Goal: Use online tool/utility: Utilize a website feature to perform a specific function

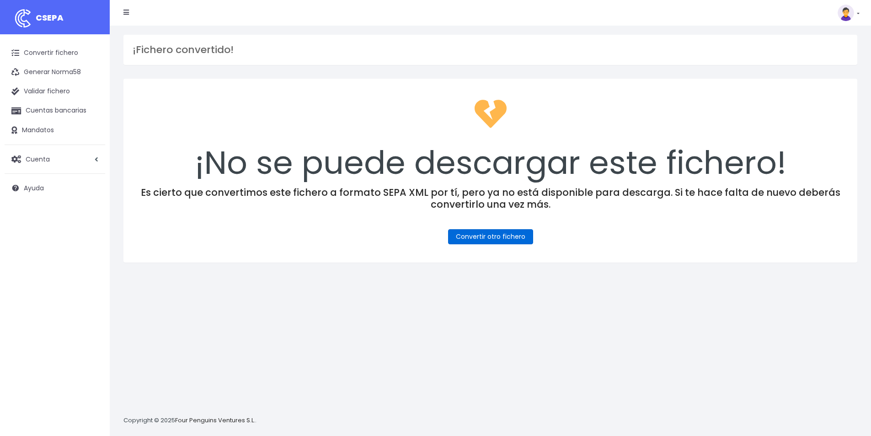
click at [490, 239] on link "Convertir otro fichero" at bounding box center [490, 236] width 85 height 15
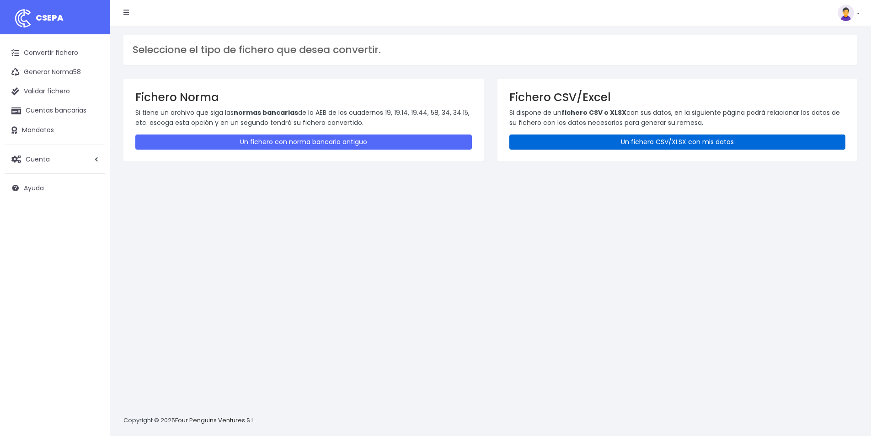
click at [700, 142] on link "Un fichero CSV/XLSX con mis datos" at bounding box center [677, 141] width 337 height 15
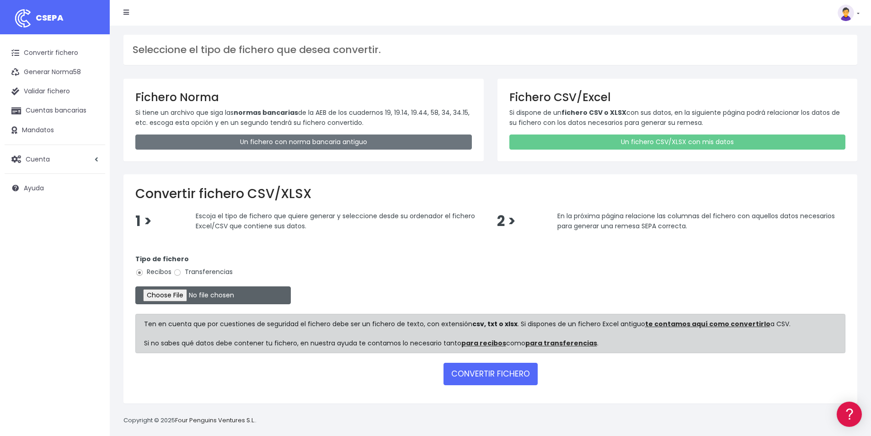
click at [188, 299] on input "file" at bounding box center [212, 295] width 155 height 18
type input "C:\fakepath\CONFORT 04-09-25.xlsx"
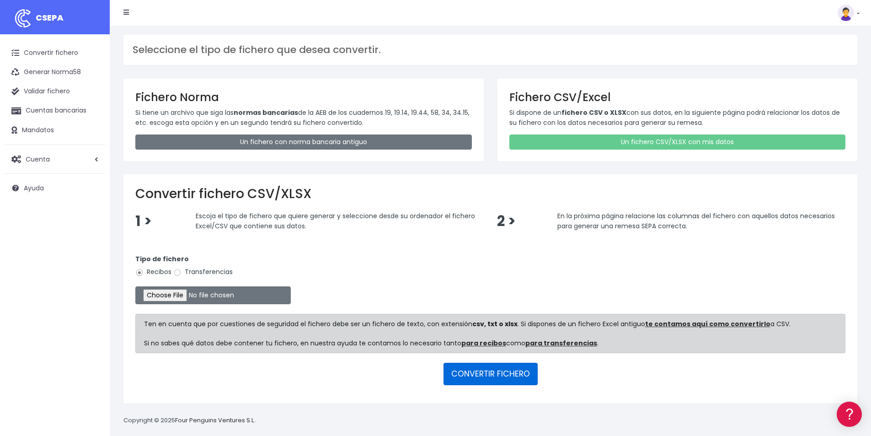
click at [507, 372] on button "CONVERTIR FICHERO" at bounding box center [490, 374] width 94 height 22
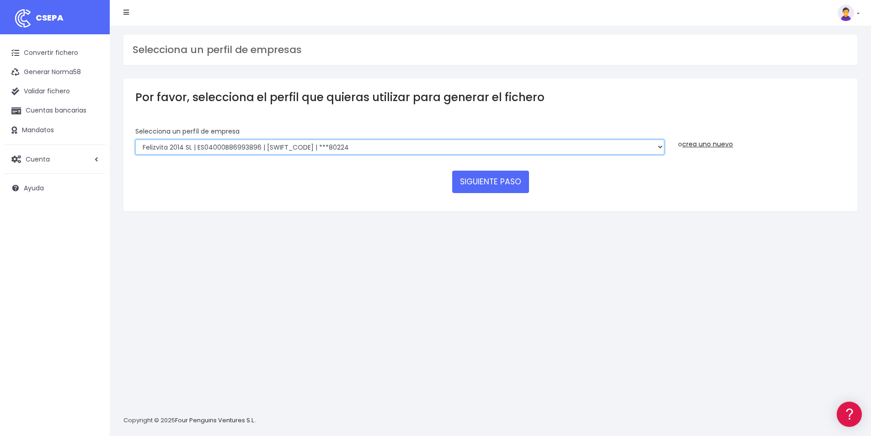
click at [354, 149] on select "Felizvita 2014 SL | ES04000B86993896 | CAIXESBBXXX | ***80224 CUIDA CARE MARKET…" at bounding box center [399, 147] width 529 height 16
select select "1688"
click at [135, 139] on select "Felizvita 2014 SL | ES04000B86993896 | CAIXESBBXXX | ***80224 CUIDA CARE MARKET…" at bounding box center [399, 147] width 529 height 16
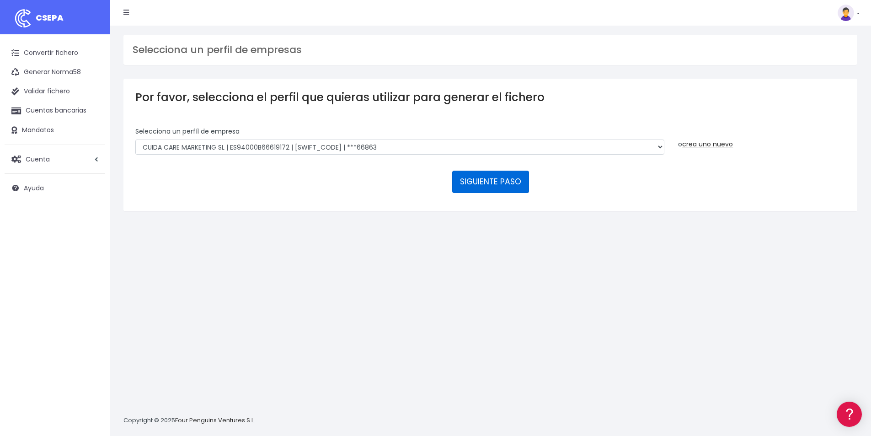
click at [504, 185] on button "SIGUIENTE PASO" at bounding box center [490, 182] width 77 height 22
click at [489, 178] on button "SIGUIENTE PASO" at bounding box center [490, 182] width 77 height 22
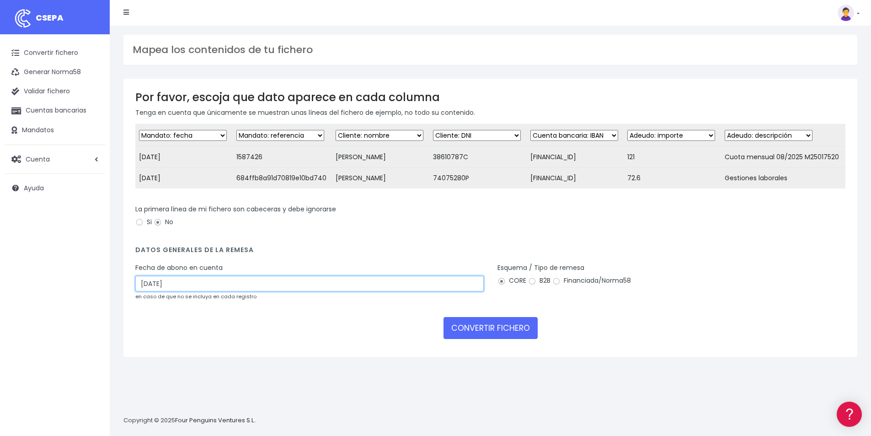
click at [203, 291] on input "06/09/2025" at bounding box center [309, 284] width 348 height 16
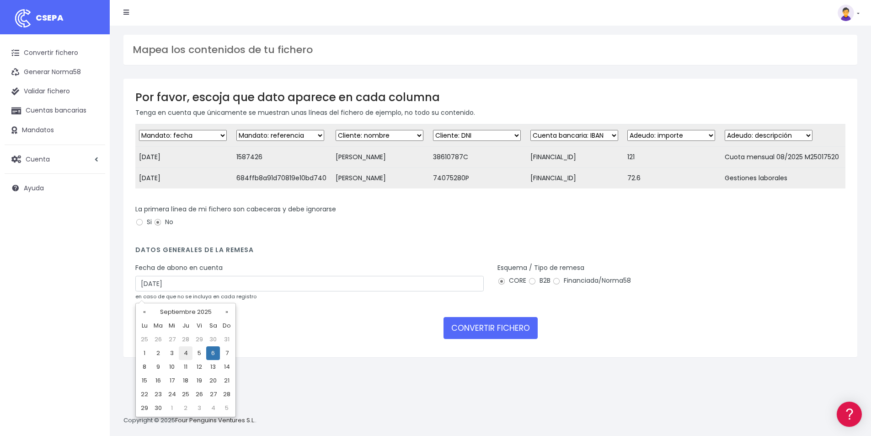
click at [186, 353] on td "4" at bounding box center [186, 353] width 14 height 14
type input "04/09/2025"
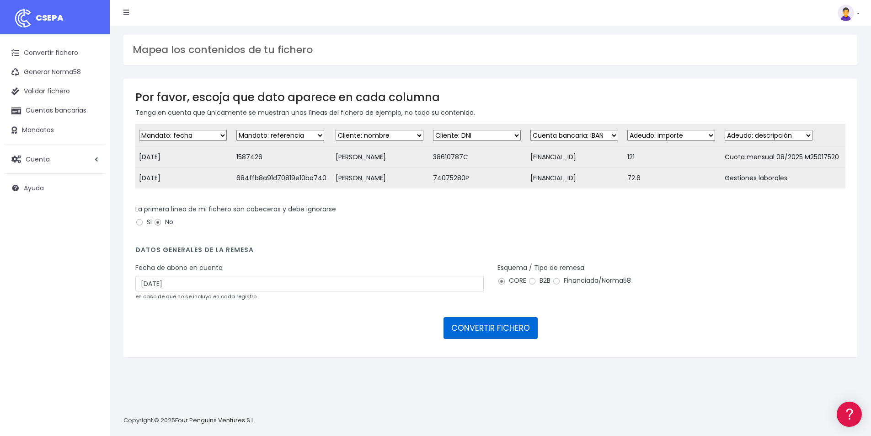
click at [497, 337] on button "CONVERTIR FICHERO" at bounding box center [490, 328] width 94 height 22
click at [497, 336] on button "CONVERTIR FICHERO" at bounding box center [490, 328] width 94 height 22
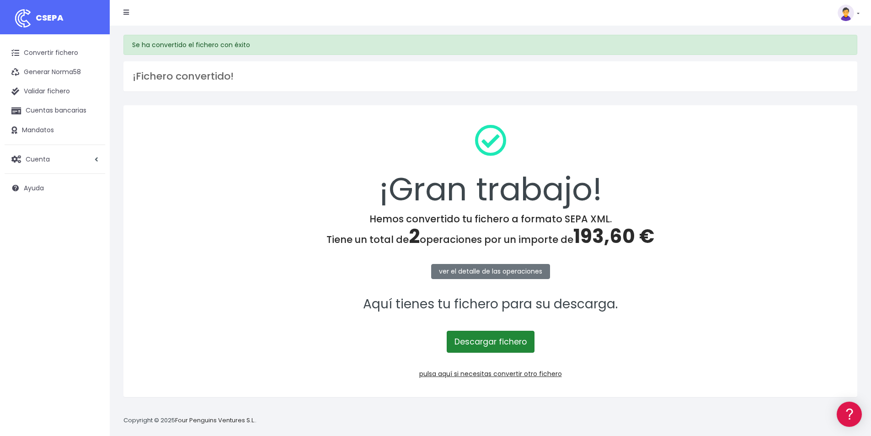
click at [500, 338] on link "Descargar fichero" at bounding box center [491, 342] width 88 height 22
click at [595, 238] on span "193,60 €" at bounding box center [613, 236] width 81 height 27
copy span "193,60"
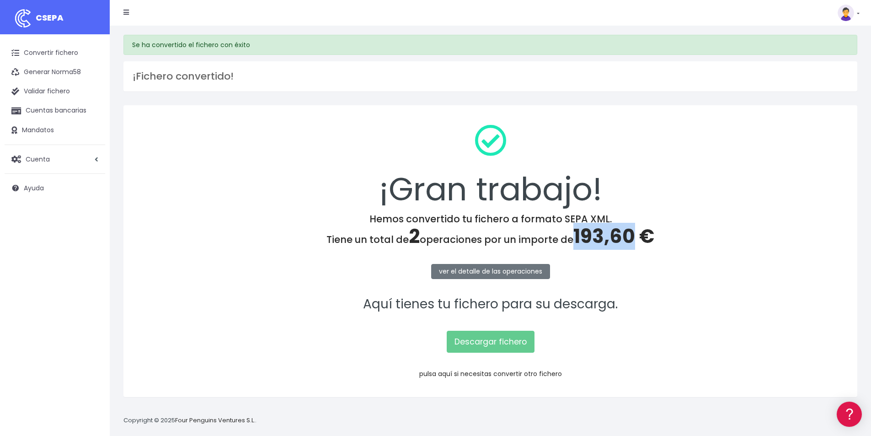
click at [532, 375] on link "pulsa aquí si necesitas convertir otro fichero" at bounding box center [490, 373] width 143 height 9
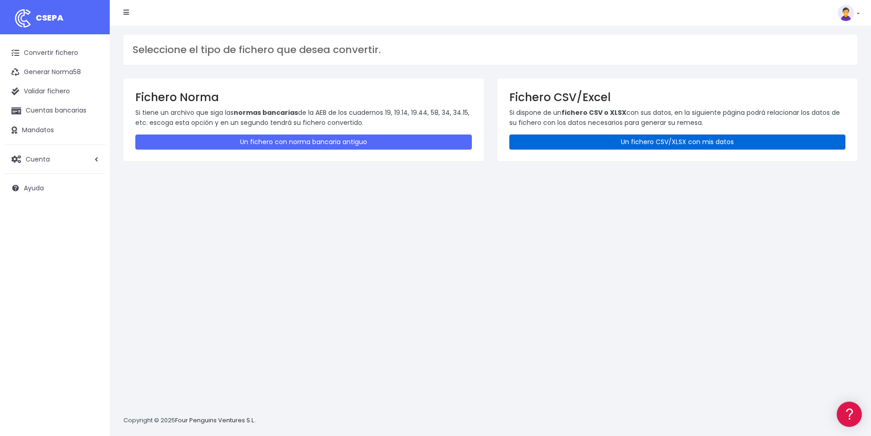
click at [649, 144] on link "Un fichero CSV/XLSX con mis datos" at bounding box center [677, 141] width 337 height 15
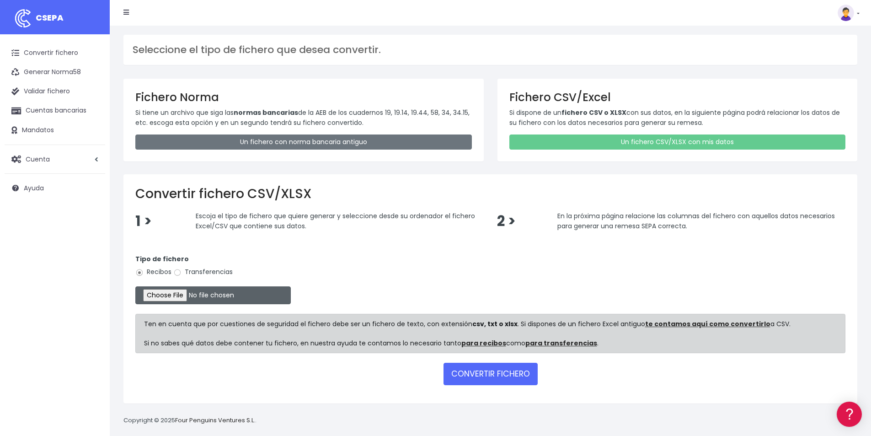
click at [180, 298] on input "file" at bounding box center [212, 295] width 155 height 18
type input "C:\fakepath\COBROS [DATE].xlsx"
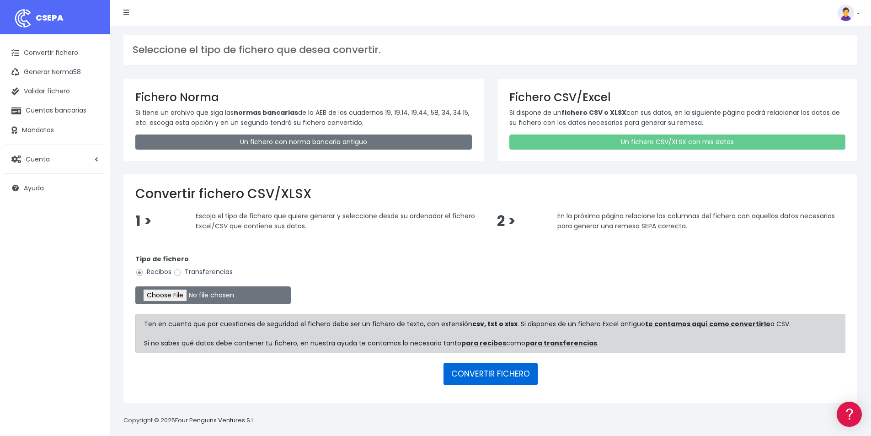
click at [495, 379] on button "CONVERTIR FICHERO" at bounding box center [490, 374] width 94 height 22
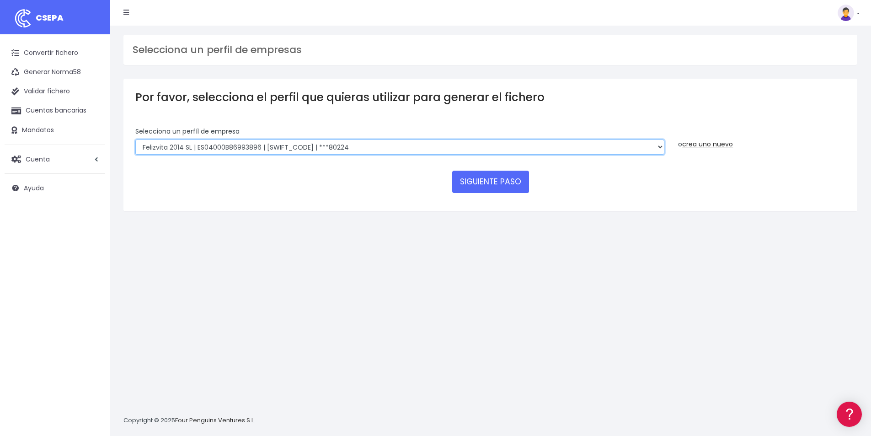
click at [342, 150] on select "Felizvita 2014 SL | ES04000B86993896 | CAIXESBBXXX | ***80224 CUIDA CARE MARKET…" at bounding box center [399, 147] width 529 height 16
select select "1688"
click at [135, 139] on select "Felizvita 2014 SL | ES04000B86993896 | CAIXESBBXXX | ***80224 CUIDA CARE MARKET…" at bounding box center [399, 147] width 529 height 16
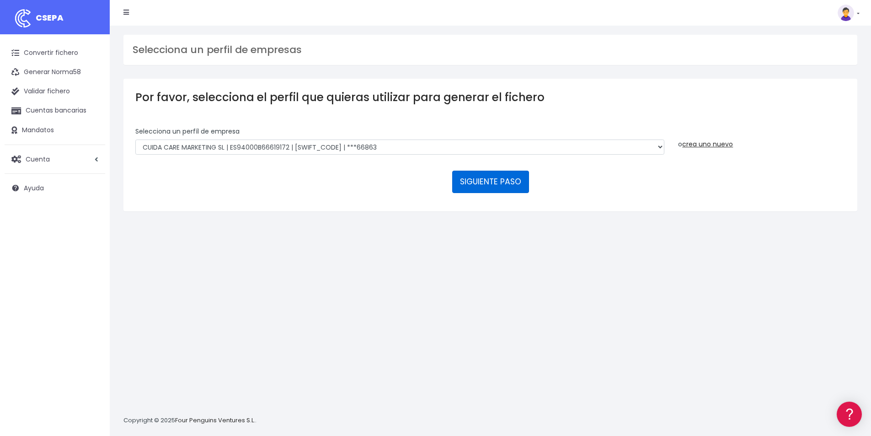
click at [507, 183] on button "SIGUIENTE PASO" at bounding box center [490, 182] width 77 height 22
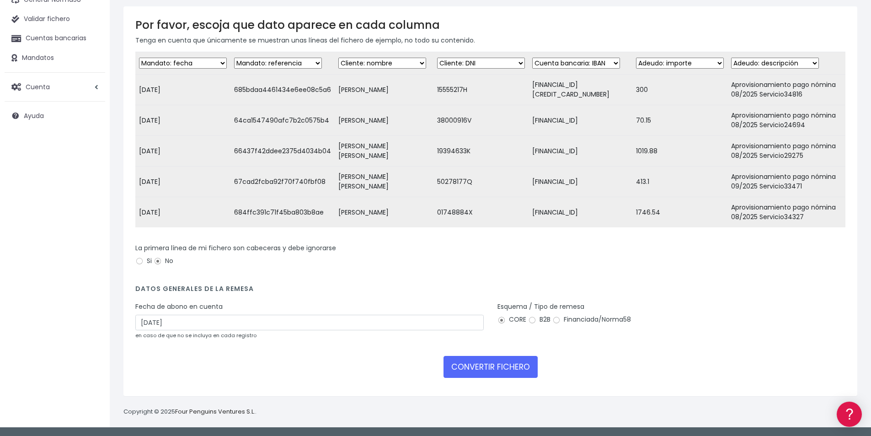
scroll to position [79, 0]
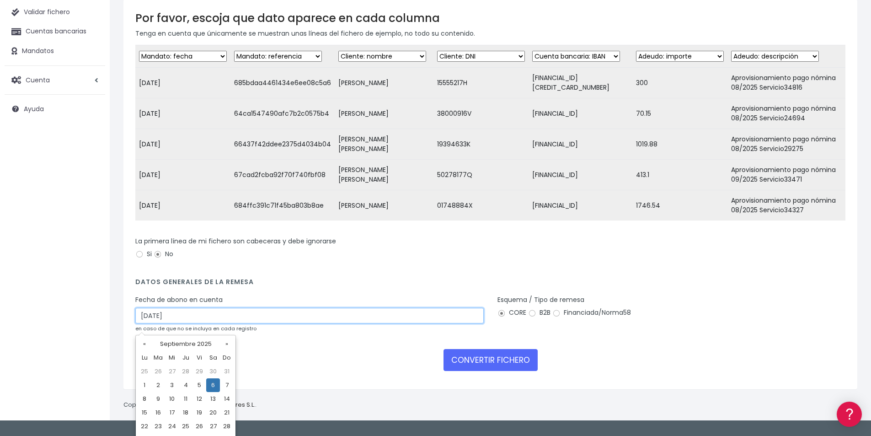
click at [175, 321] on input "[DATE]" at bounding box center [309, 316] width 348 height 16
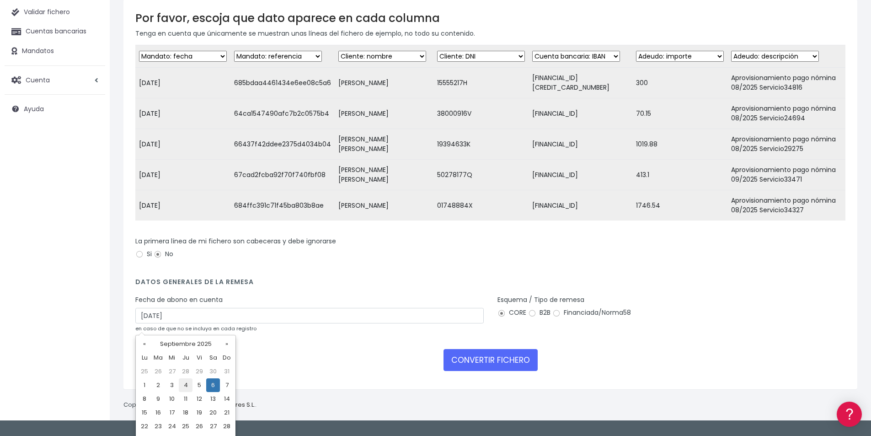
click at [187, 381] on td "4" at bounding box center [186, 385] width 14 height 14
type input "[DATE]"
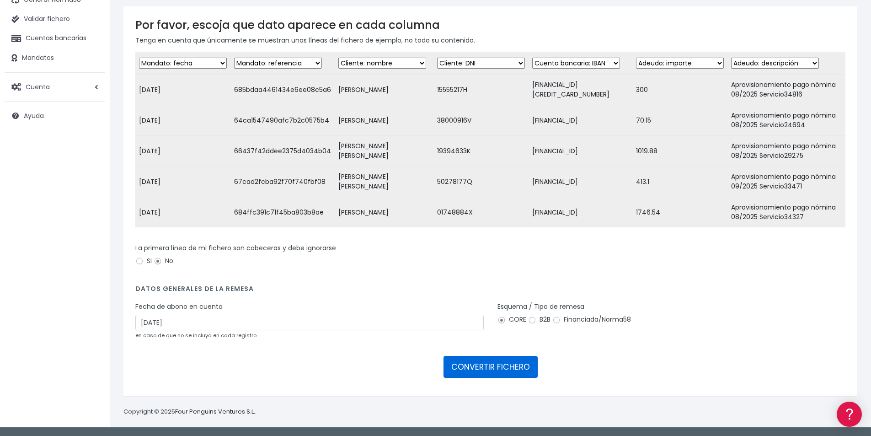
click at [501, 365] on button "CONVERTIR FICHERO" at bounding box center [490, 367] width 94 height 22
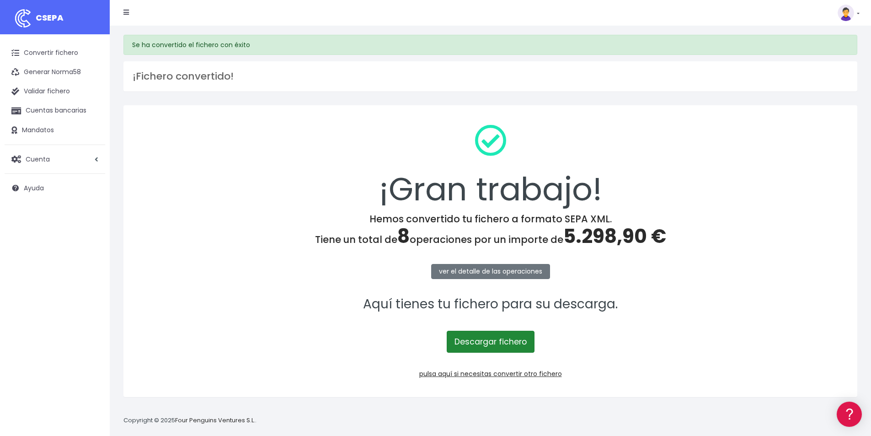
click at [497, 345] on link "Descargar fichero" at bounding box center [491, 342] width 88 height 22
click at [614, 234] on span "5.298,90 €" at bounding box center [614, 236] width 103 height 27
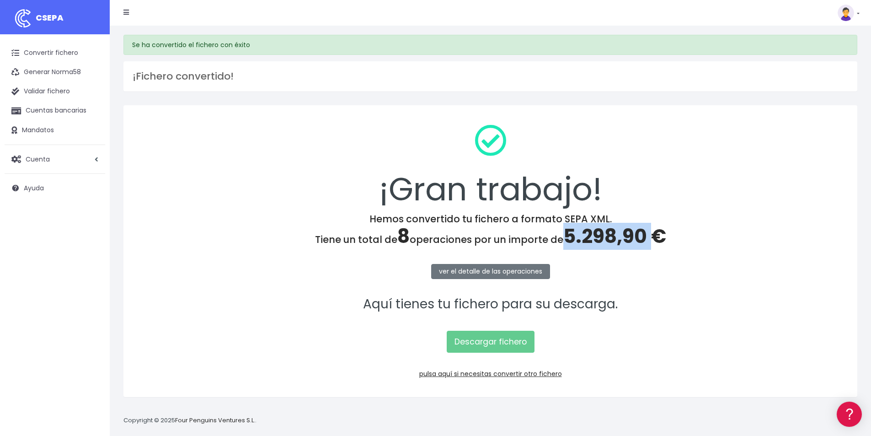
click at [614, 234] on span "5.298,90 €" at bounding box center [614, 236] width 103 height 27
copy span "5.298,90"
click at [529, 374] on link "pulsa aquí si necesitas convertir otro fichero" at bounding box center [490, 373] width 143 height 9
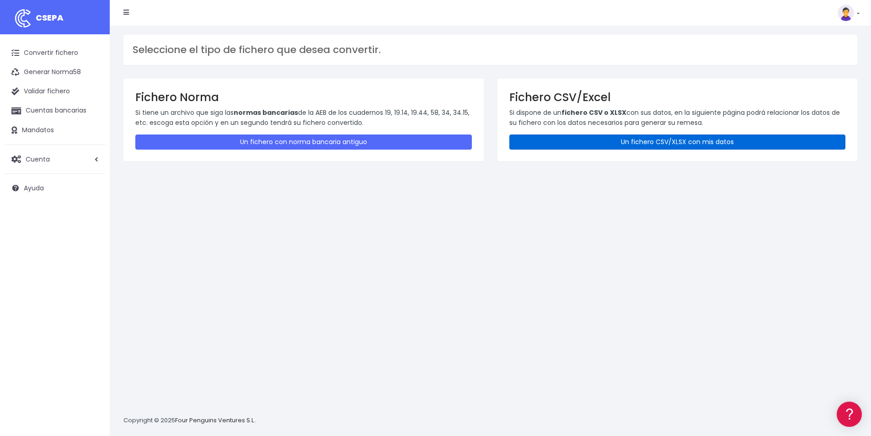
click at [621, 137] on link "Un fichero CSV/XLSX con mis datos" at bounding box center [677, 141] width 337 height 15
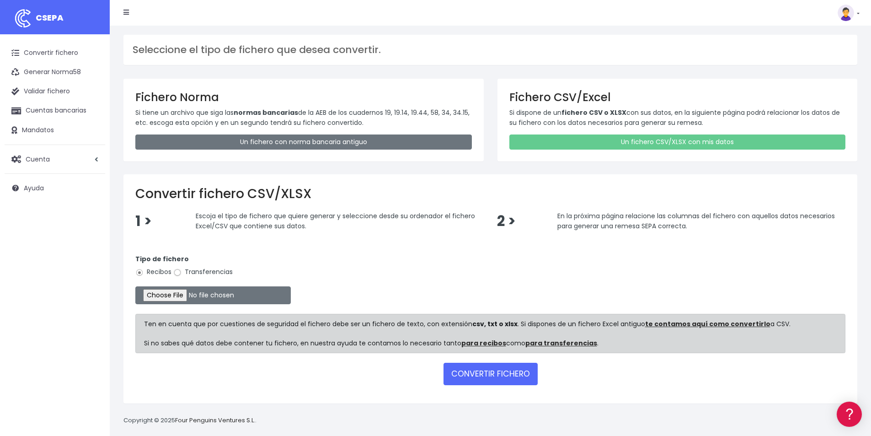
click at [178, 274] on input "Transferencias" at bounding box center [177, 272] width 8 height 8
radio input "true"
click at [190, 293] on input "file" at bounding box center [212, 295] width 155 height 18
type input "C:\fakepath\Remesa Devolución 04-09-25.xlsx"
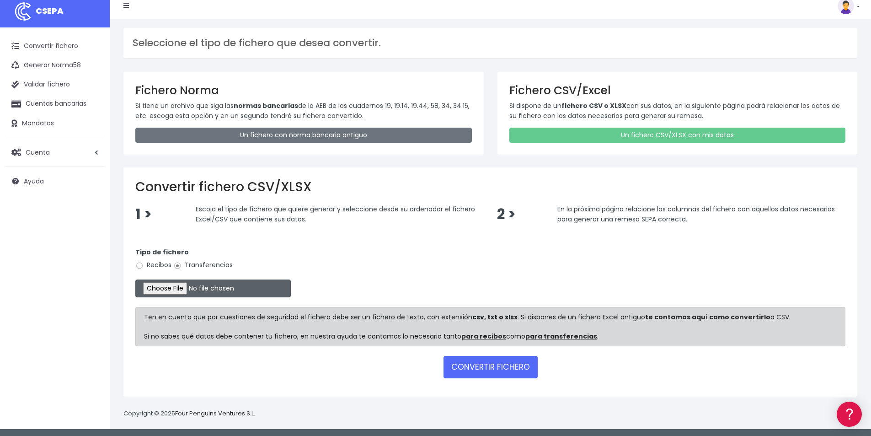
scroll to position [9, 0]
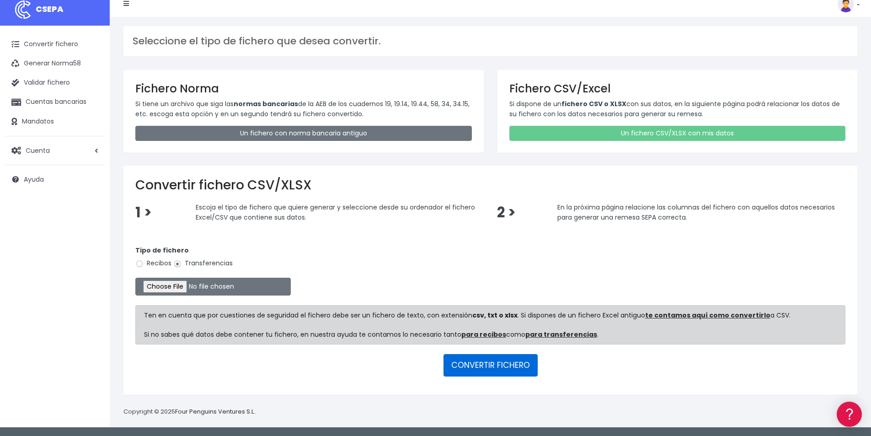
click at [492, 367] on button "CONVERTIR FICHERO" at bounding box center [490, 365] width 94 height 22
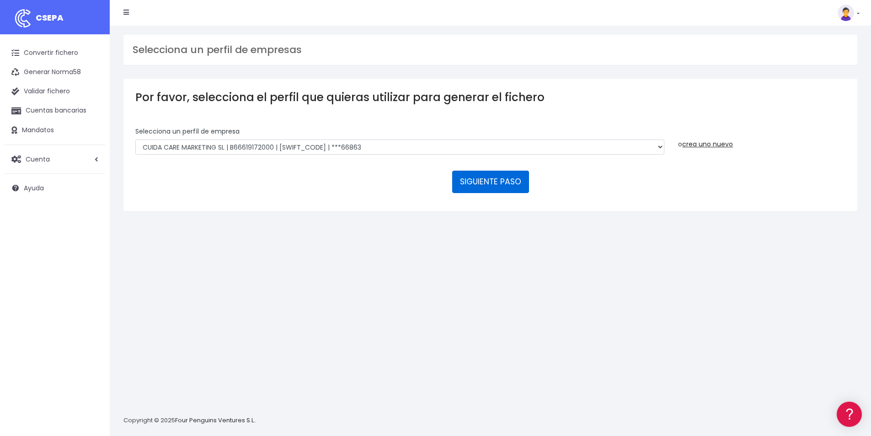
click at [498, 180] on button "SIGUIENTE PASO" at bounding box center [490, 182] width 77 height 22
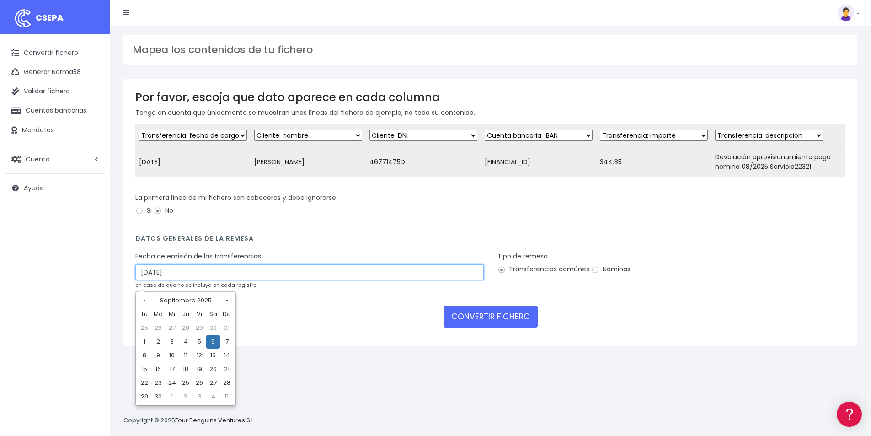
click at [180, 275] on input "[DATE]" at bounding box center [309, 272] width 348 height 16
click at [187, 341] on td "4" at bounding box center [186, 342] width 14 height 14
type input "[DATE]"
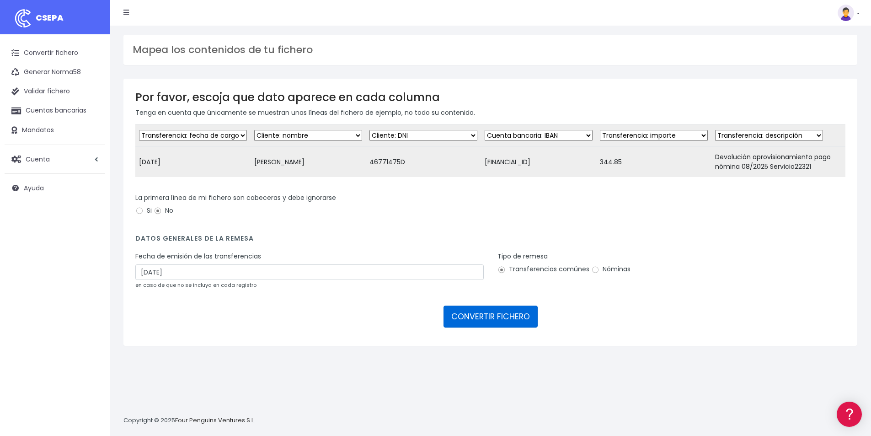
click at [500, 325] on button "CONVERTIR FICHERO" at bounding box center [490, 316] width 94 height 22
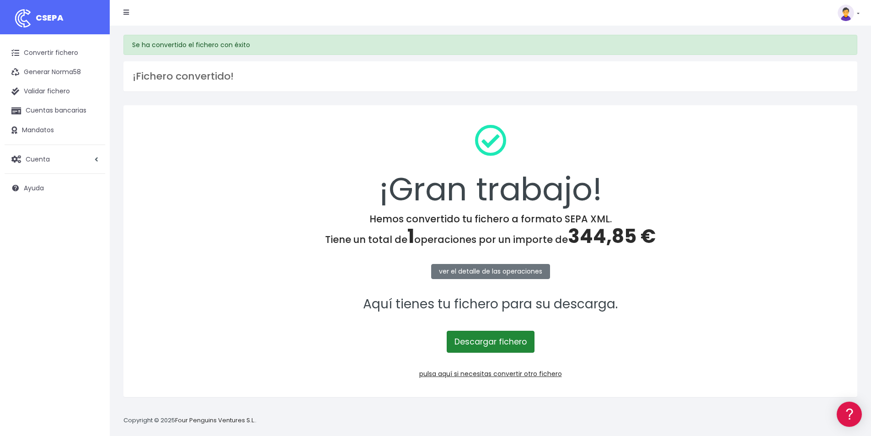
click at [500, 339] on link "Descargar fichero" at bounding box center [491, 342] width 88 height 22
click at [604, 237] on span "344,85 €" at bounding box center [612, 236] width 88 height 27
copy span "344,85"
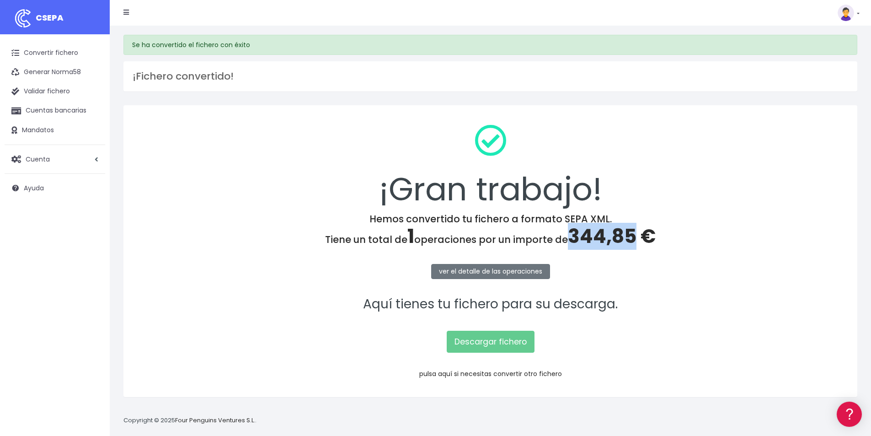
click at [525, 371] on link "pulsa aquí si necesitas convertir otro fichero" at bounding box center [490, 373] width 143 height 9
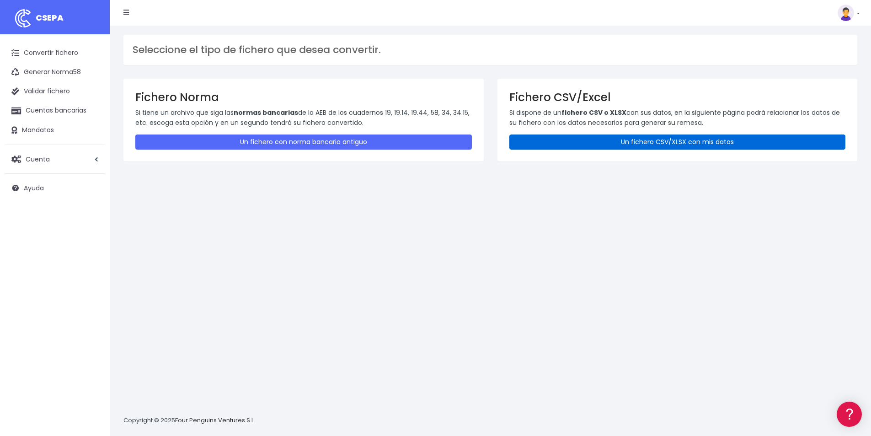
click at [623, 139] on link "Un fichero CSV/XLSX con mis datos" at bounding box center [677, 141] width 337 height 15
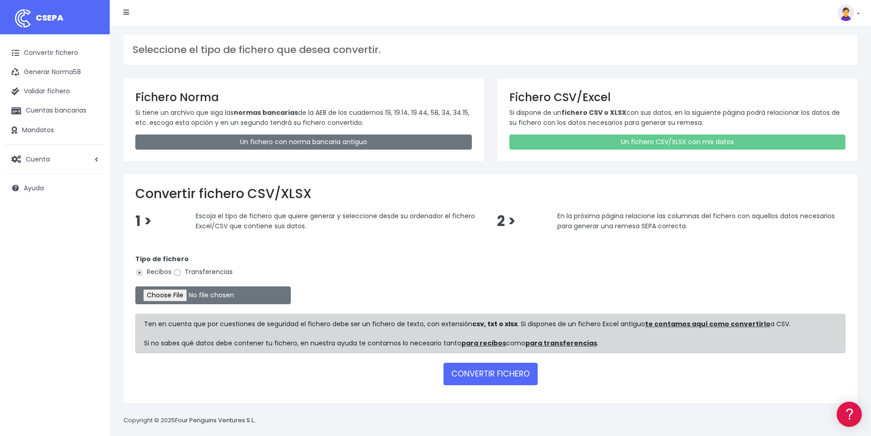
click at [175, 272] on input "Transferencias" at bounding box center [177, 272] width 8 height 8
radio input "true"
click at [199, 296] on input "file" at bounding box center [212, 295] width 155 height 18
type input "C:\fakepath\PAGOS 04-09-25.xlsx"
click at [512, 375] on button "CONVERTIR FICHERO" at bounding box center [490, 374] width 94 height 22
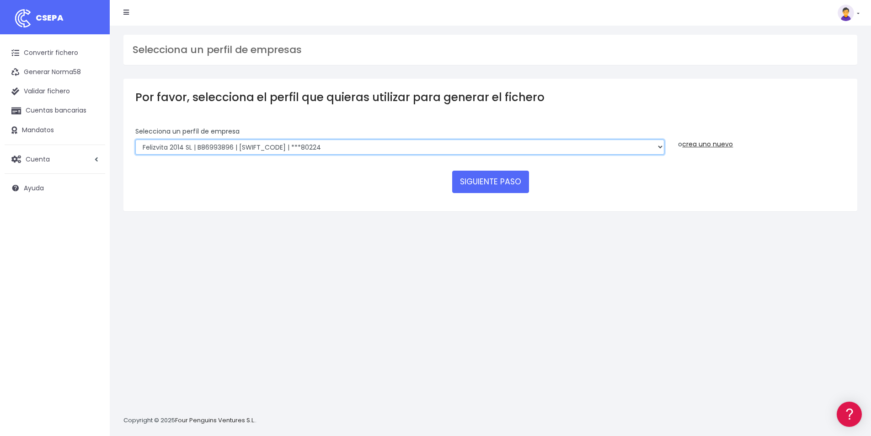
click at [335, 143] on select "Felizvita 2014 SL | B86993896 | [SWIFT_CODE] | ***80224 Assisvita Asistencia S.…" at bounding box center [399, 147] width 529 height 16
select select "1686"
click at [135, 139] on select "Felizvita 2014 SL | B86993896 | [SWIFT_CODE] | ***80224 Assisvita Asistencia S.…" at bounding box center [399, 147] width 529 height 16
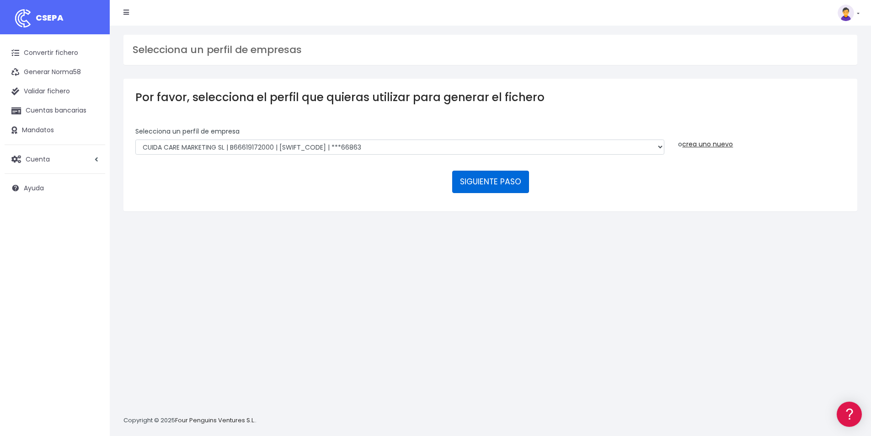
click at [496, 181] on button "SIGUIENTE PASO" at bounding box center [490, 182] width 77 height 22
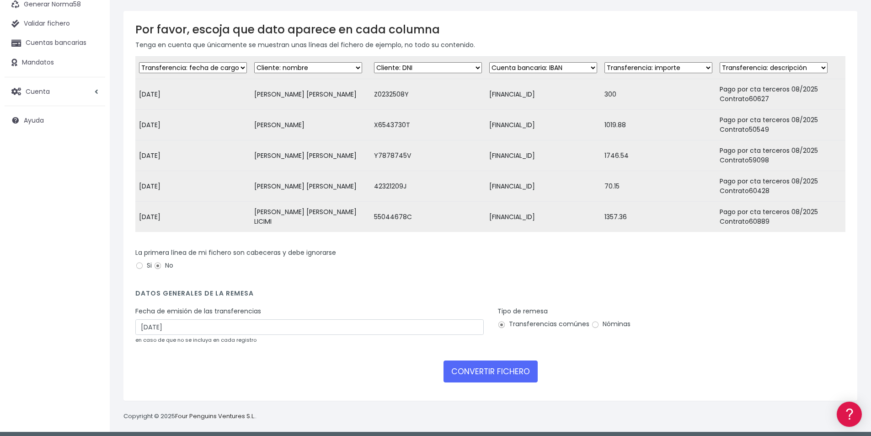
scroll to position [79, 0]
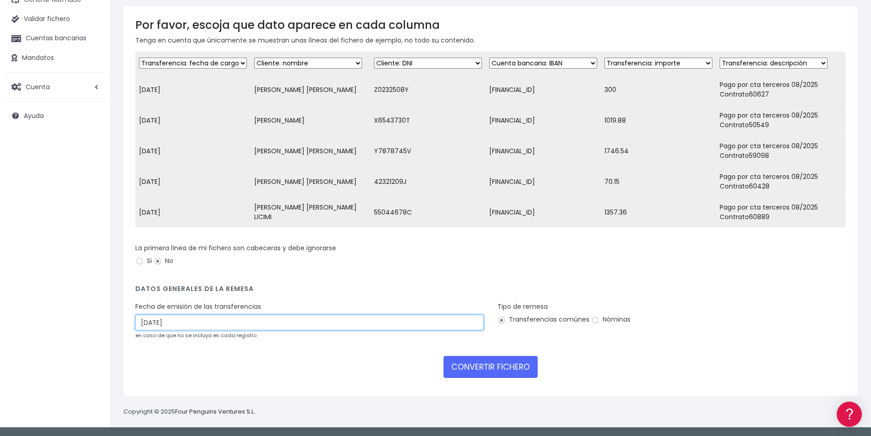
click at [187, 322] on input "[DATE]" at bounding box center [309, 323] width 348 height 16
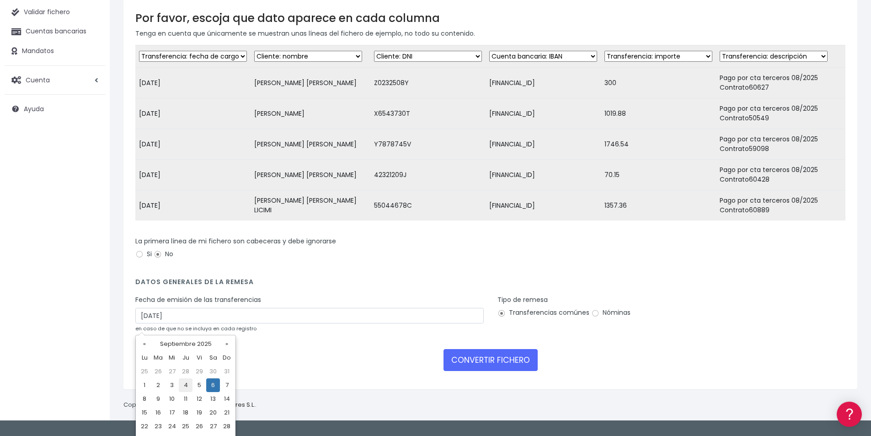
click at [187, 385] on td "4" at bounding box center [186, 385] width 14 height 14
type input "[DATE]"
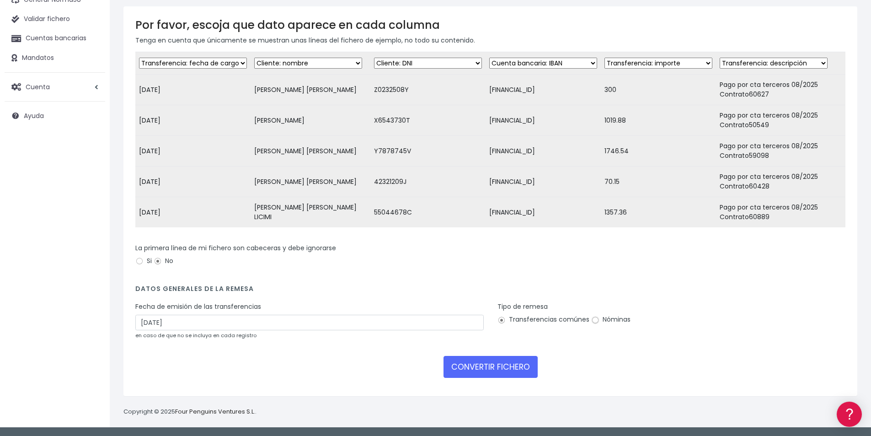
click at [596, 320] on input "Nóminas" at bounding box center [595, 320] width 8 height 8
radio input "true"
click at [504, 366] on button "CONVERTIR FICHERO" at bounding box center [490, 367] width 94 height 22
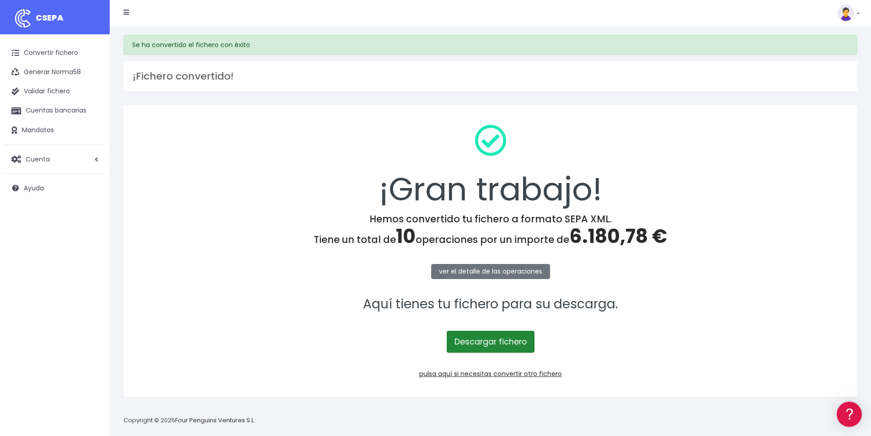
click at [486, 341] on link "Descargar fichero" at bounding box center [491, 342] width 88 height 22
click at [604, 239] on span "6.180,78 €" at bounding box center [618, 236] width 98 height 27
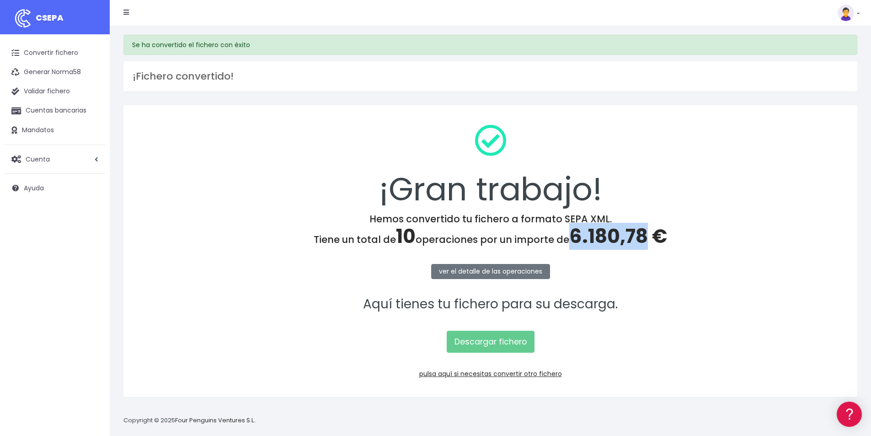
click at [604, 239] on span "6.180,78 €" at bounding box center [618, 236] width 98 height 27
copy span "6.180,78"
click at [530, 373] on link "pulsa aquí si necesitas convertir otro fichero" at bounding box center [490, 373] width 143 height 9
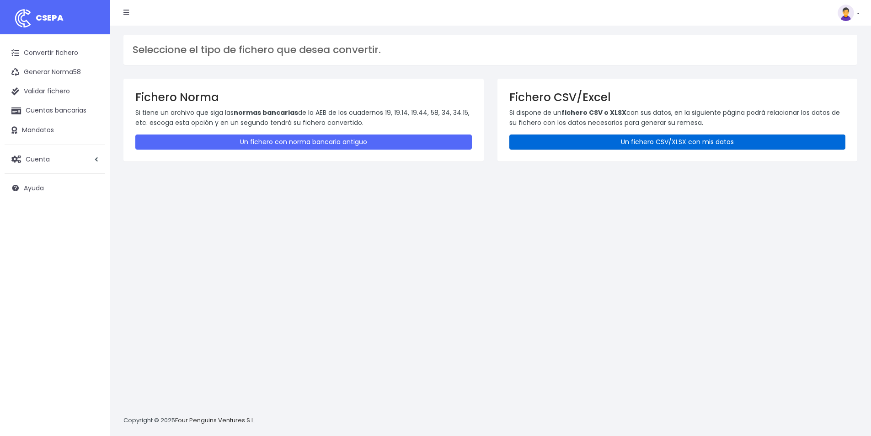
click at [645, 141] on link "Un fichero CSV/XLSX con mis datos" at bounding box center [677, 141] width 337 height 15
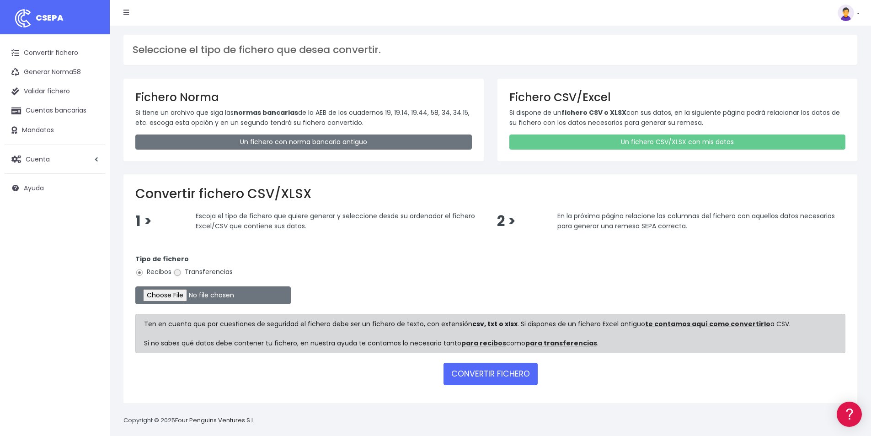
click at [177, 274] on input "Transferencias" at bounding box center [177, 272] width 8 height 8
radio input "true"
click at [185, 291] on input "file" at bounding box center [212, 295] width 155 height 18
type input "C:\fakepath\PAGOS 04-09-25.xlsx"
click at [508, 372] on button "CONVERTIR FICHERO" at bounding box center [490, 374] width 94 height 22
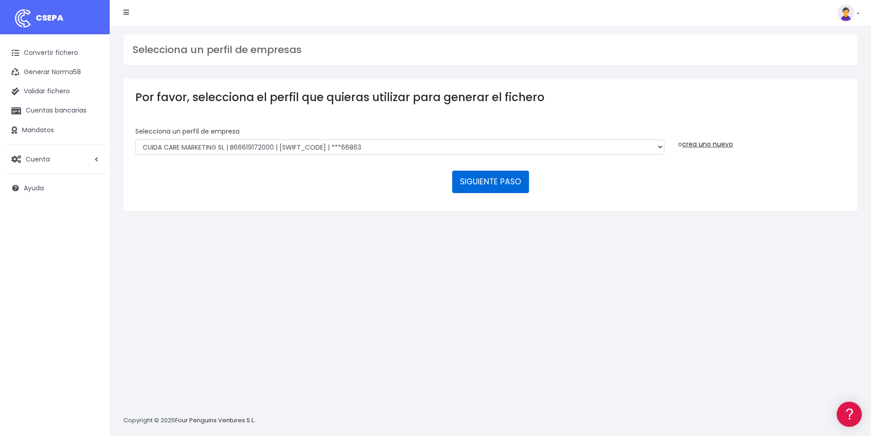
click at [515, 180] on button "SIGUIENTE PASO" at bounding box center [490, 182] width 77 height 22
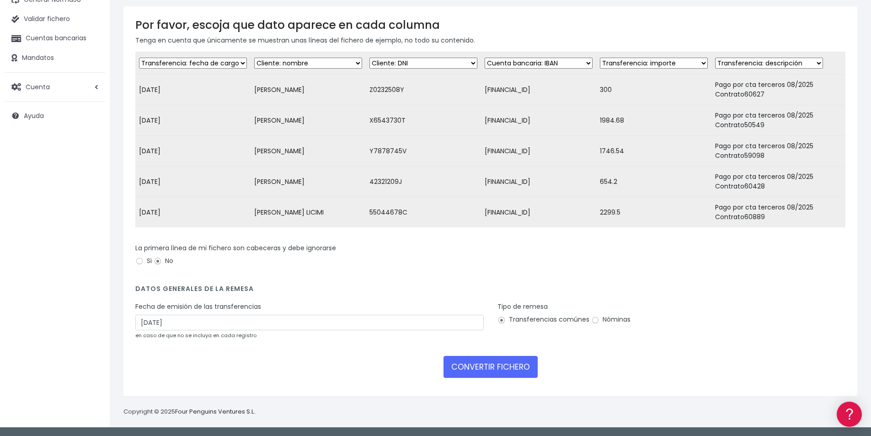
scroll to position [79, 0]
click at [171, 330] on div "Fecha de emisión de las transferencias 06/09/2025 en caso de que no se incluya …" at bounding box center [309, 321] width 348 height 38
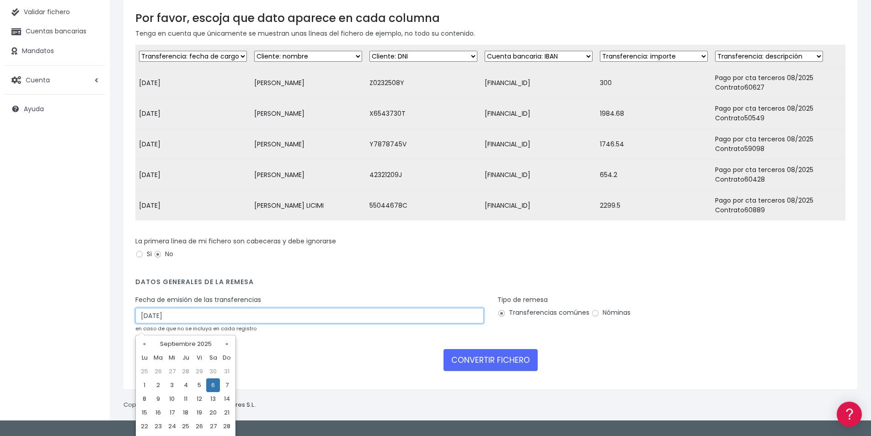
click at [173, 323] on input "06/09/2025" at bounding box center [309, 316] width 348 height 16
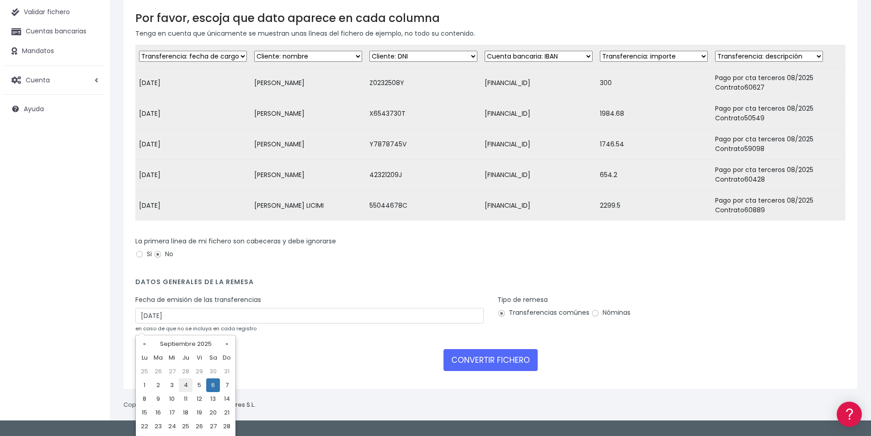
click at [188, 389] on td "4" at bounding box center [186, 385] width 14 height 14
type input "04/09/2025"
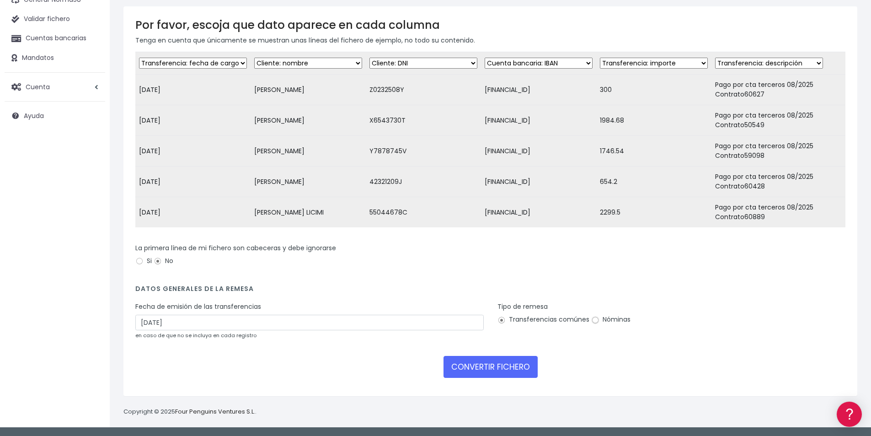
click at [594, 321] on input "Nóminas" at bounding box center [595, 320] width 8 height 8
radio input "true"
click at [499, 364] on button "CONVERTIR FICHERO" at bounding box center [490, 367] width 94 height 22
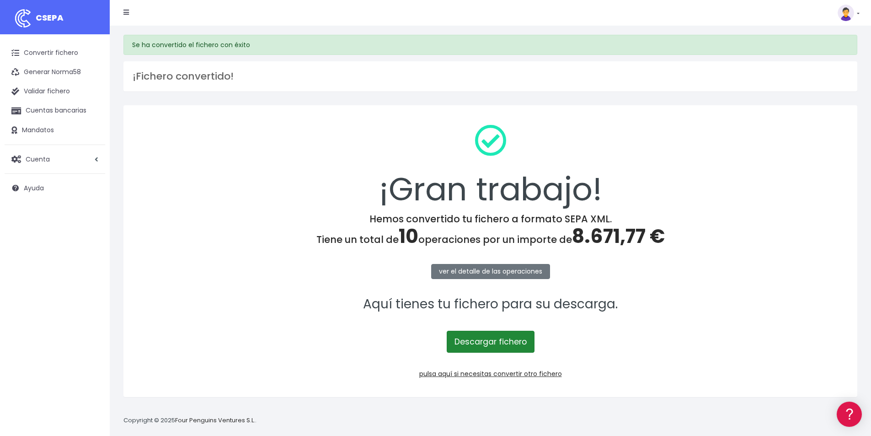
click at [508, 344] on link "Descargar fichero" at bounding box center [491, 342] width 88 height 22
click at [620, 236] on span "8.671,77 €" at bounding box center [618, 236] width 93 height 27
copy span "8.671,77"
